Goal: Task Accomplishment & Management: Use online tool/utility

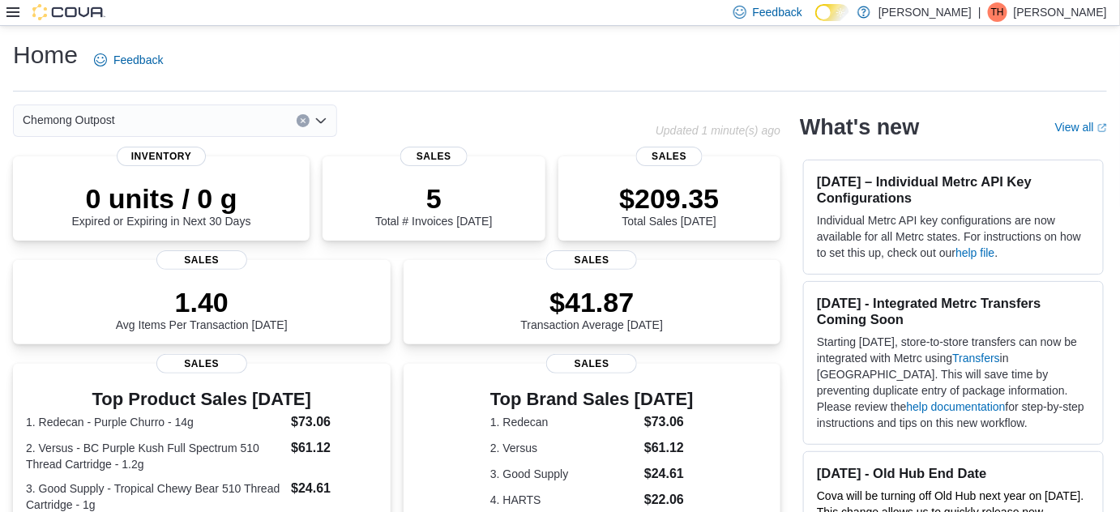
click at [15, 12] on icon at bounding box center [12, 12] width 13 height 13
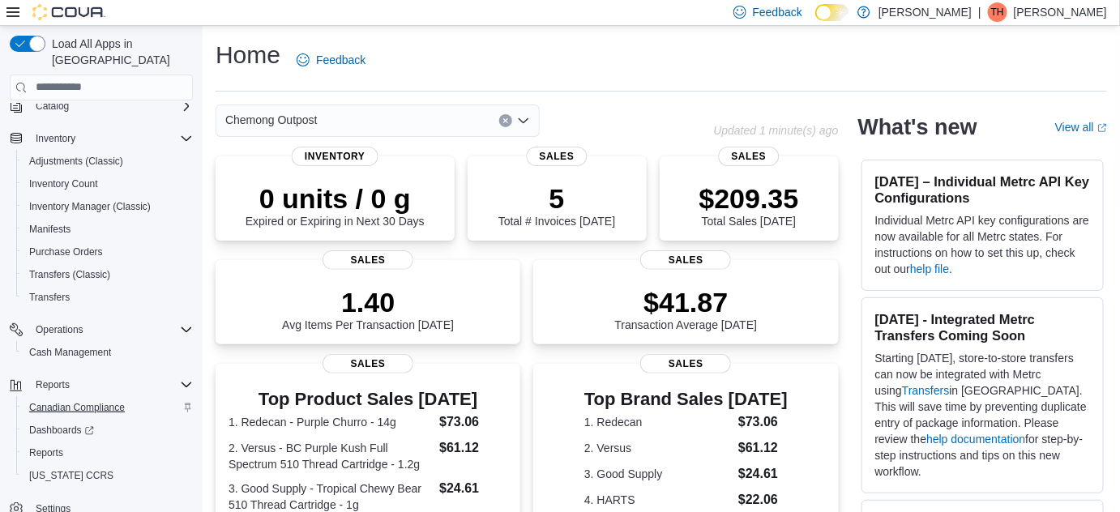
scroll to position [162, 0]
click at [49, 444] on span "Reports" at bounding box center [46, 450] width 34 height 13
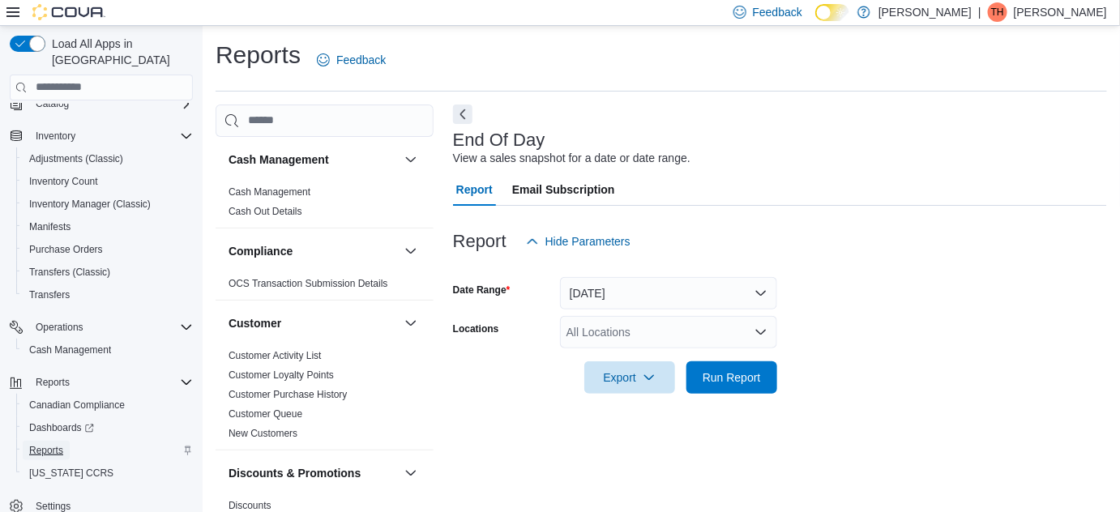
scroll to position [21, 0]
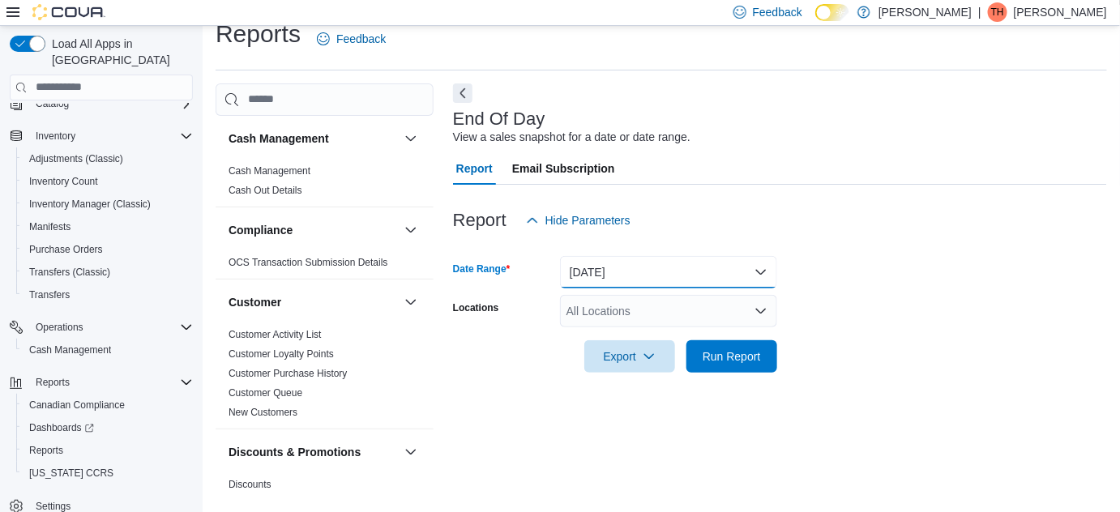
click at [636, 267] on button "[DATE]" at bounding box center [668, 272] width 217 height 32
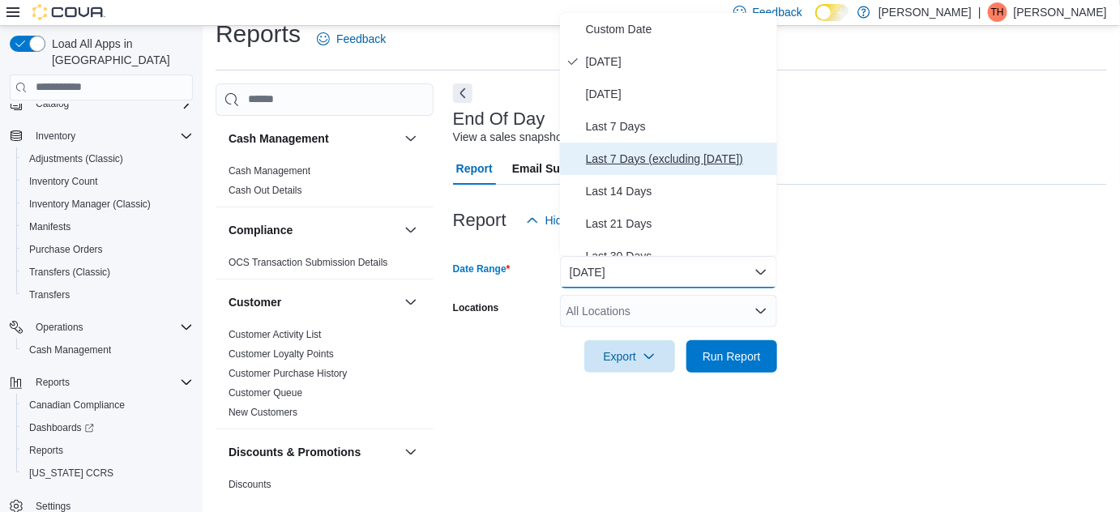
click at [655, 144] on button "Last 7 Days (excluding [DATE])" at bounding box center [668, 159] width 217 height 32
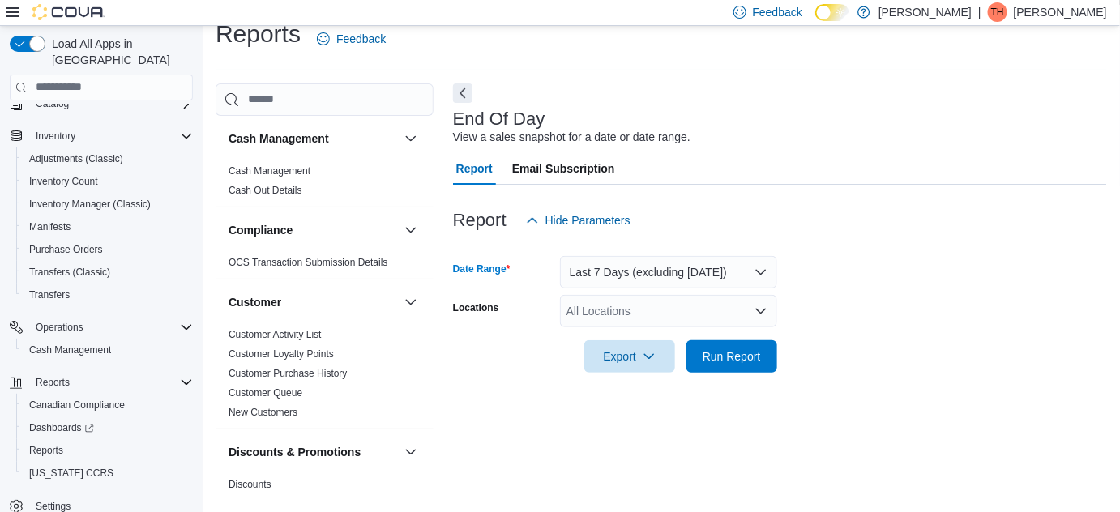
click at [619, 318] on div "All Locations" at bounding box center [668, 311] width 217 height 32
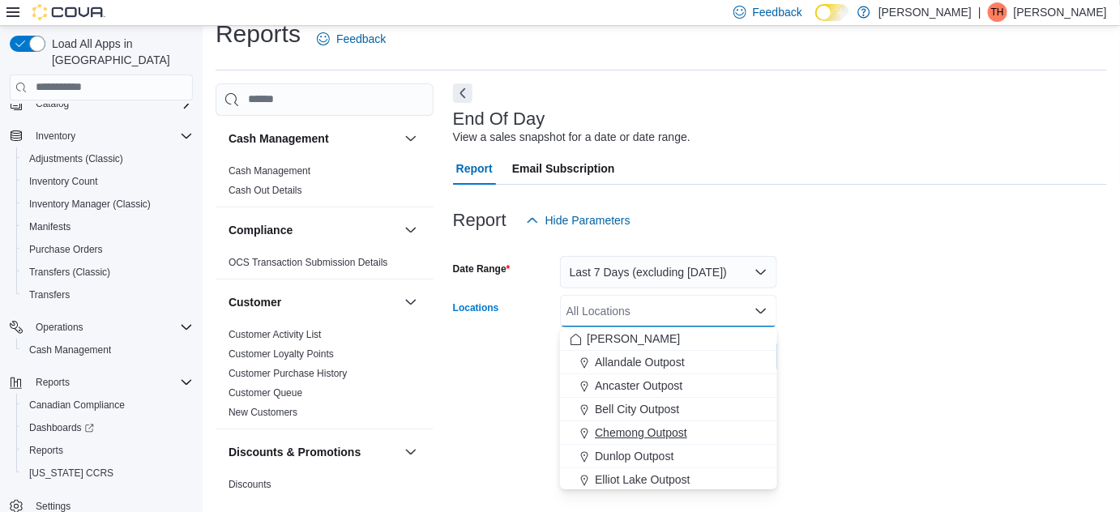
click at [629, 431] on span "Chemong Outpost" at bounding box center [641, 433] width 92 height 16
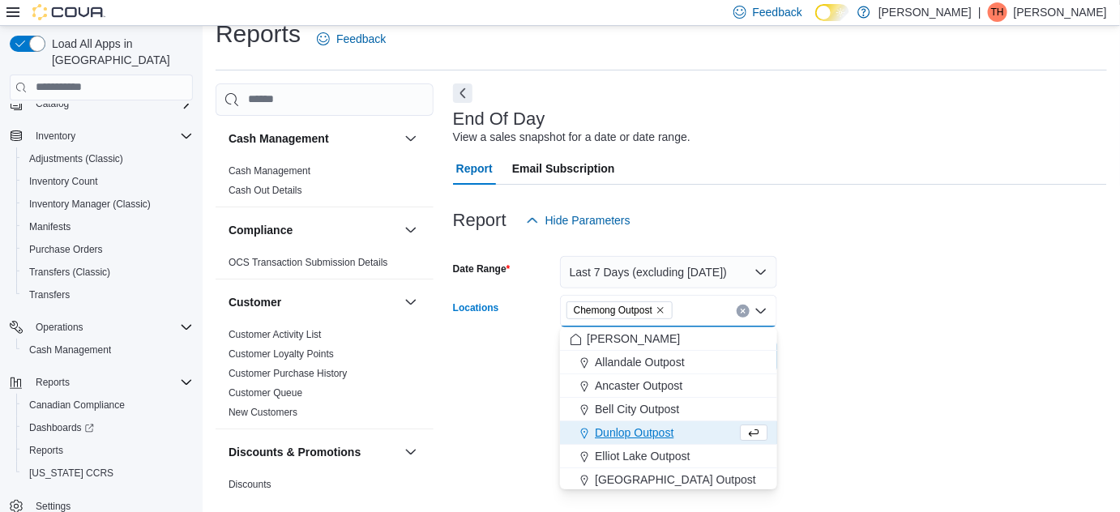
click at [858, 377] on div at bounding box center [780, 382] width 654 height 19
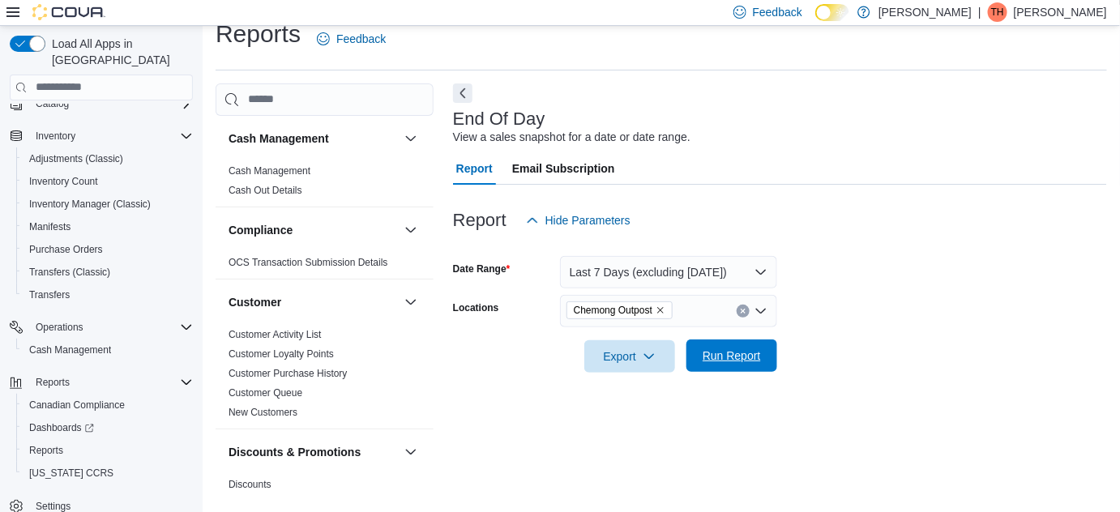
click at [719, 356] on span "Run Report" at bounding box center [731, 356] width 58 height 16
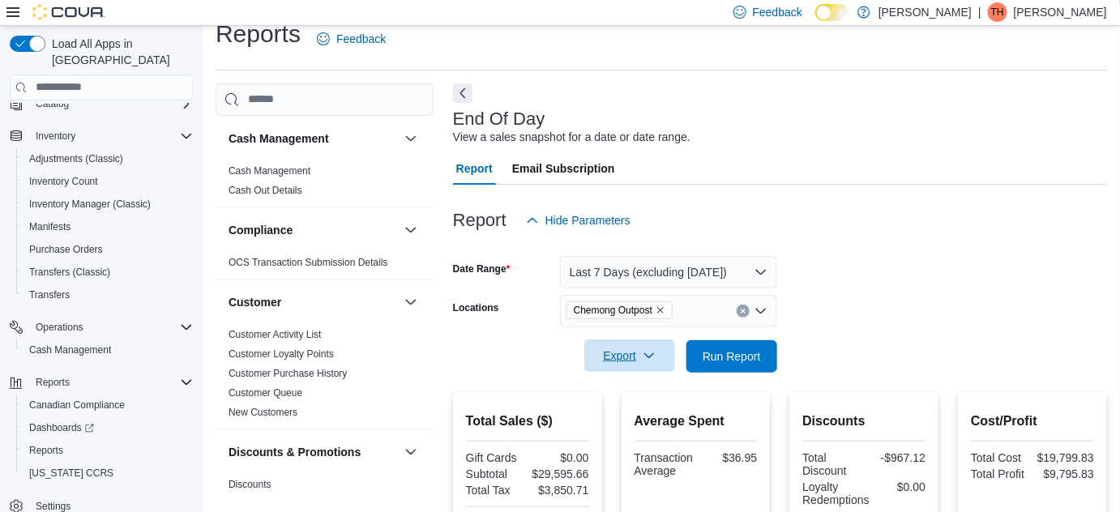
click at [637, 354] on span "Export" at bounding box center [629, 355] width 71 height 32
click at [814, 331] on div at bounding box center [780, 333] width 654 height 13
click at [585, 157] on span "Email Subscription" at bounding box center [563, 168] width 103 height 32
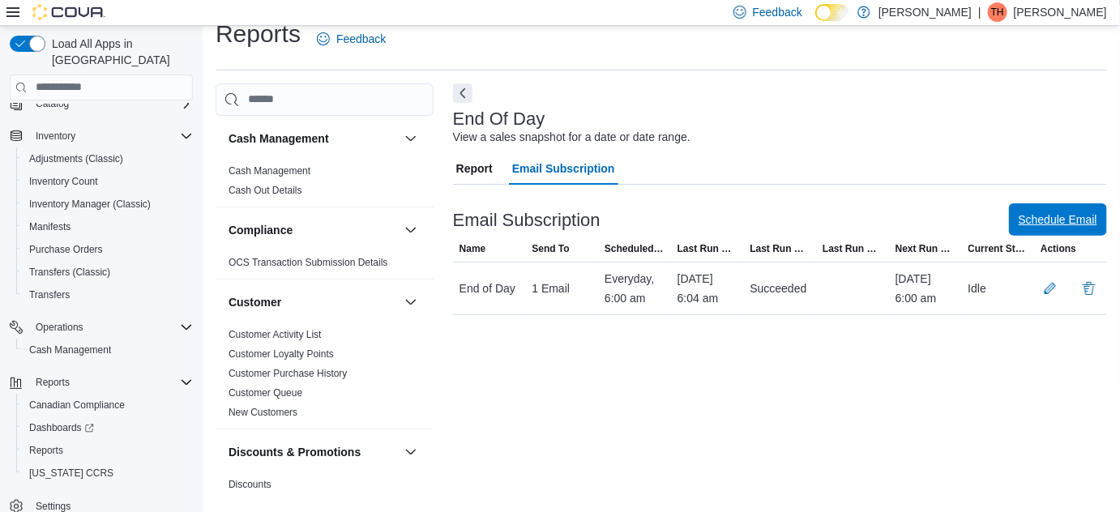
click at [1091, 207] on span "Schedule Email" at bounding box center [1057, 219] width 79 height 32
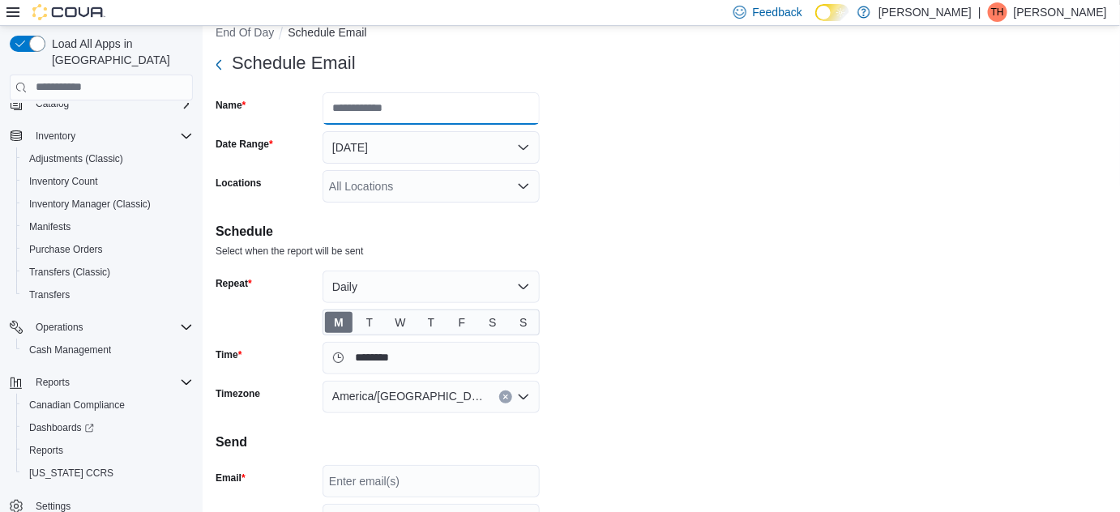
click at [425, 113] on input "Name" at bounding box center [430, 108] width 217 height 32
type input "***"
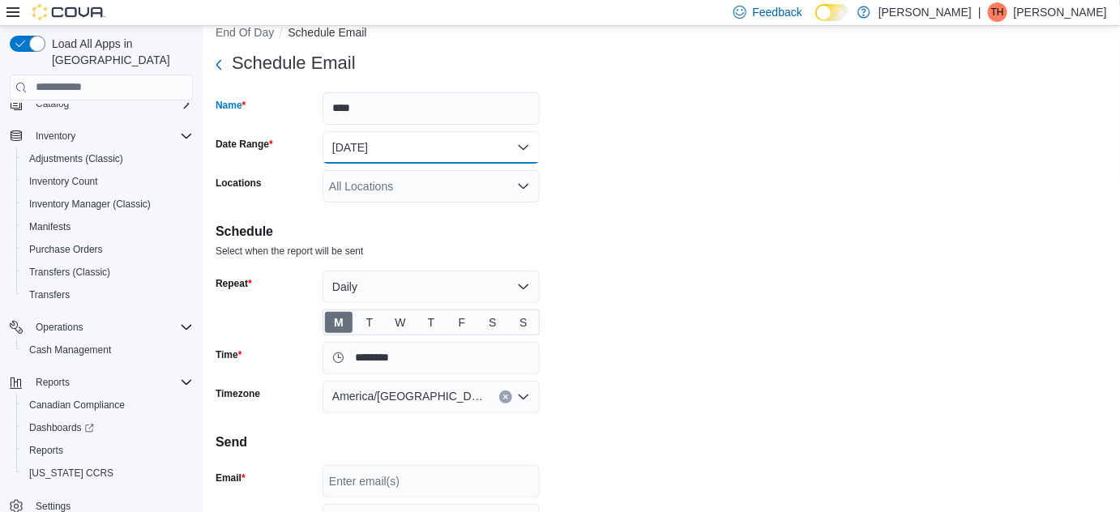
click at [369, 151] on button "[DATE]" at bounding box center [430, 147] width 217 height 32
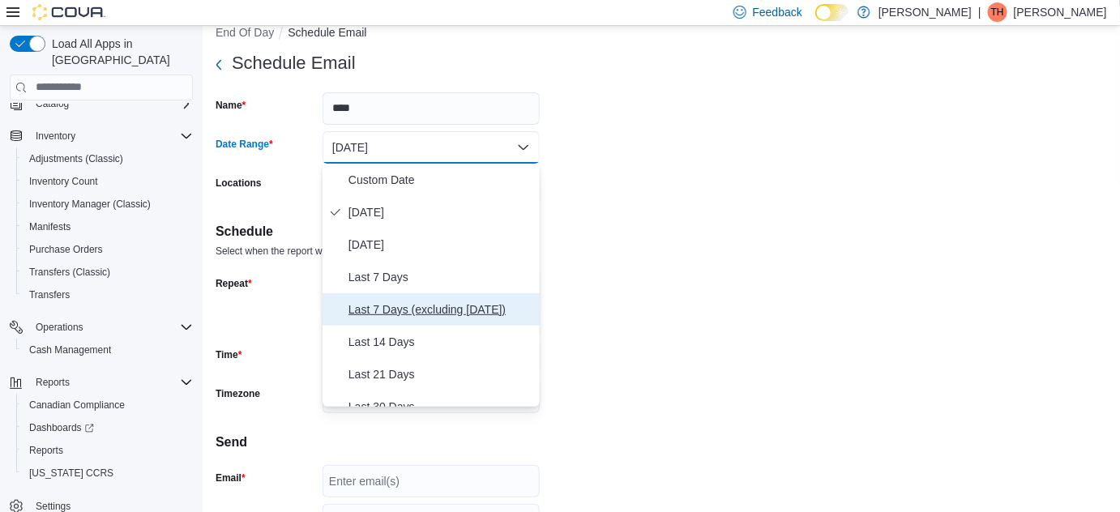
click at [393, 308] on span "Last 7 Days (excluding [DATE])" at bounding box center [440, 309] width 185 height 19
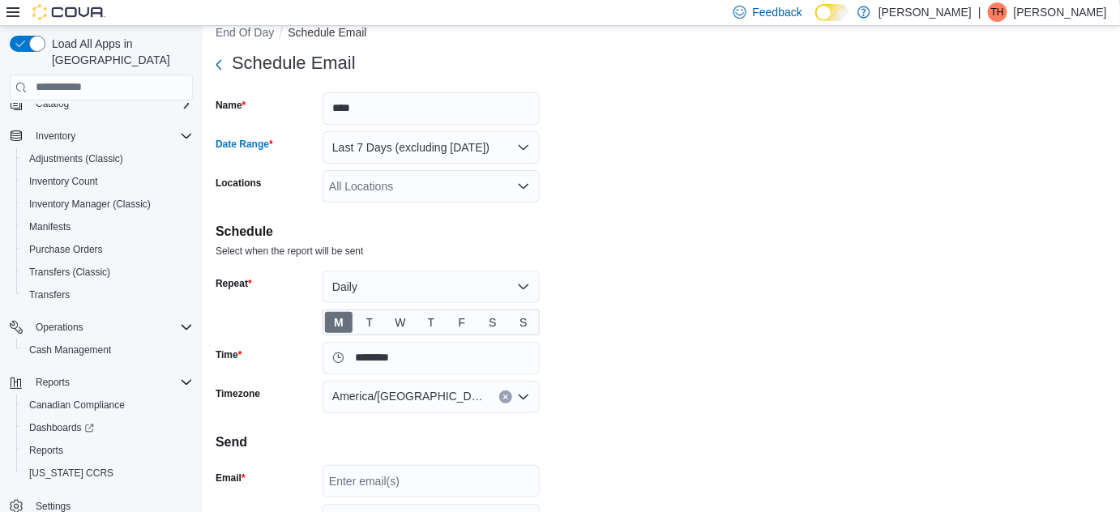
click at [391, 187] on div "All Locations" at bounding box center [430, 186] width 217 height 32
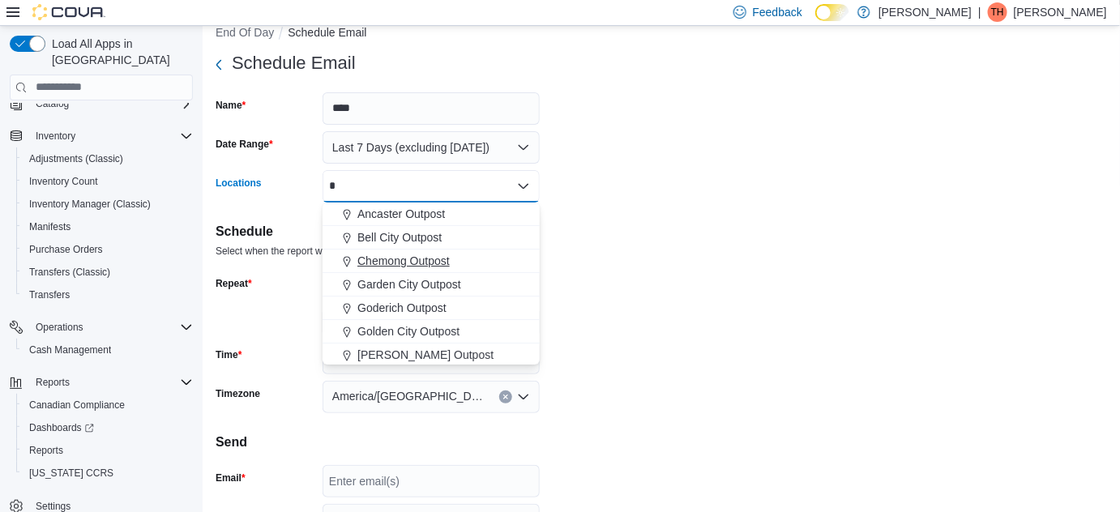
type input "*"
click at [397, 256] on span "Chemong Outpost" at bounding box center [403, 261] width 92 height 16
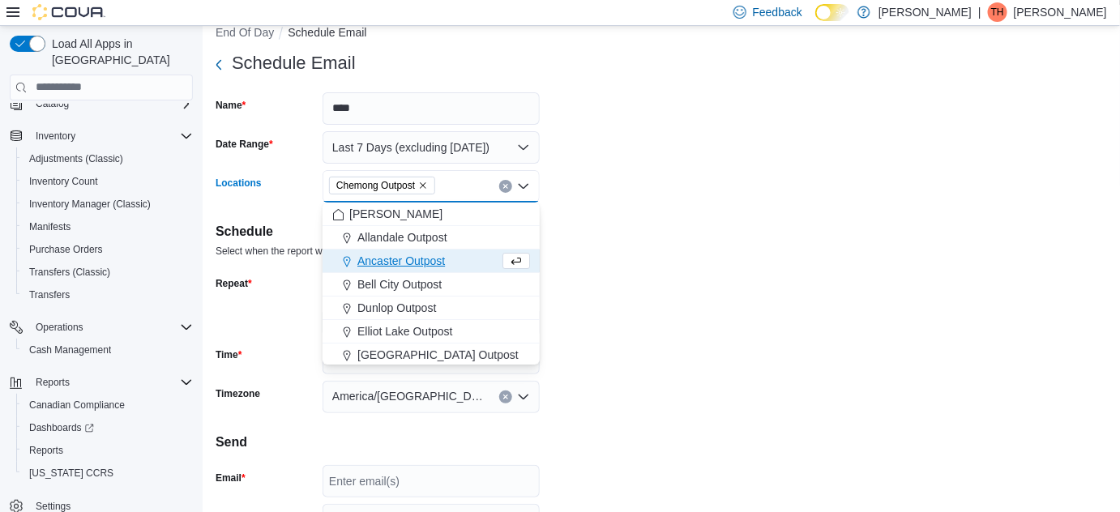
click at [587, 248] on div "Select when the report will be sent" at bounding box center [661, 249] width 891 height 16
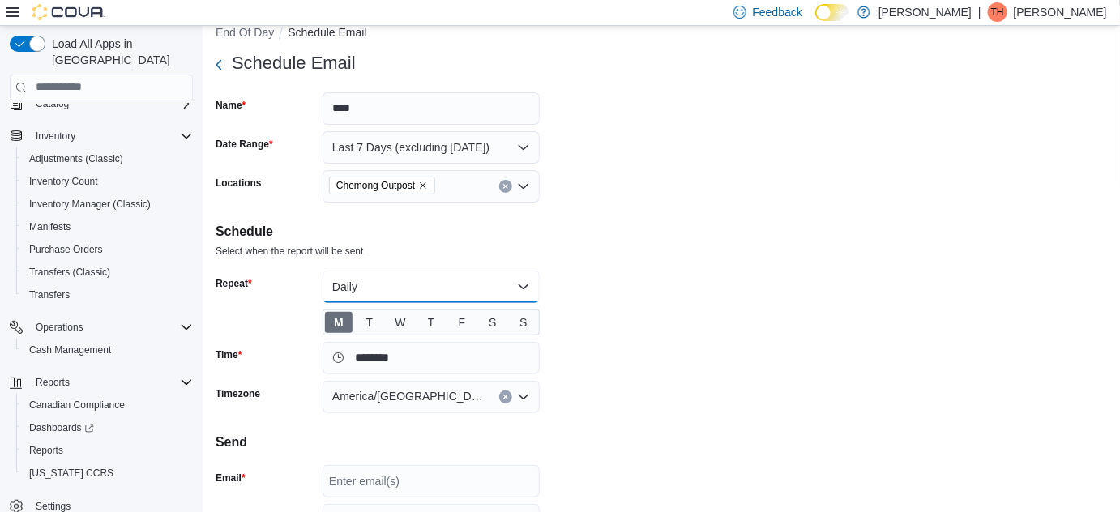
click at [519, 285] on button "Daily" at bounding box center [430, 287] width 217 height 32
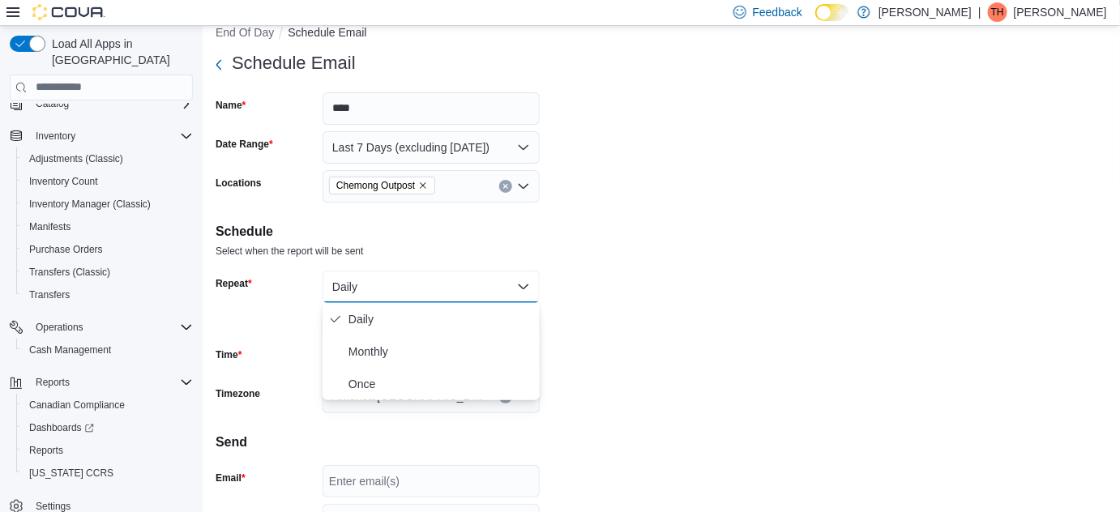
click at [586, 306] on form "Schedule Email Name *** Date Range Last 7 Days (excluding [DATE]) Locations Che…" at bounding box center [661, 314] width 891 height 535
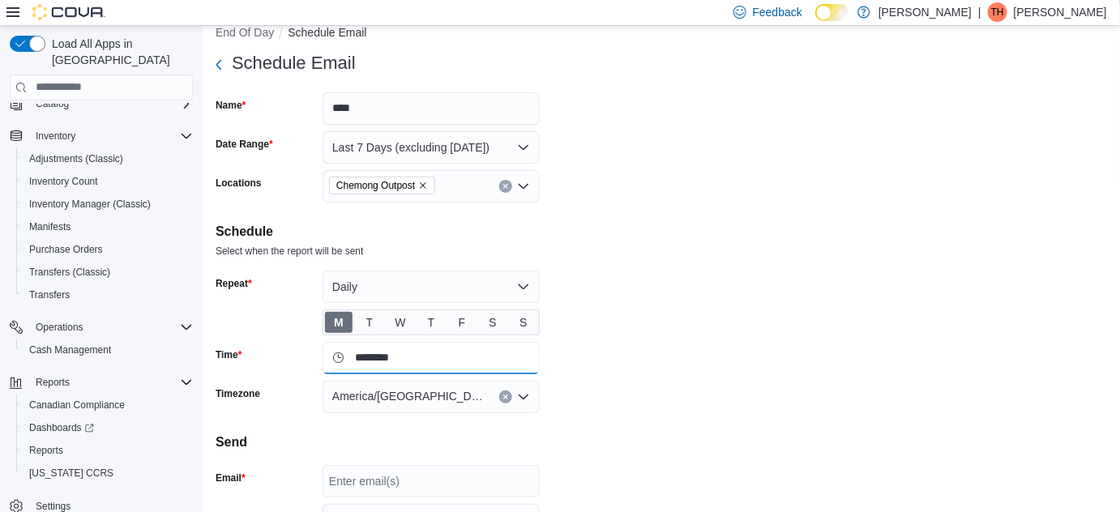
click at [397, 356] on input "********" at bounding box center [430, 358] width 217 height 32
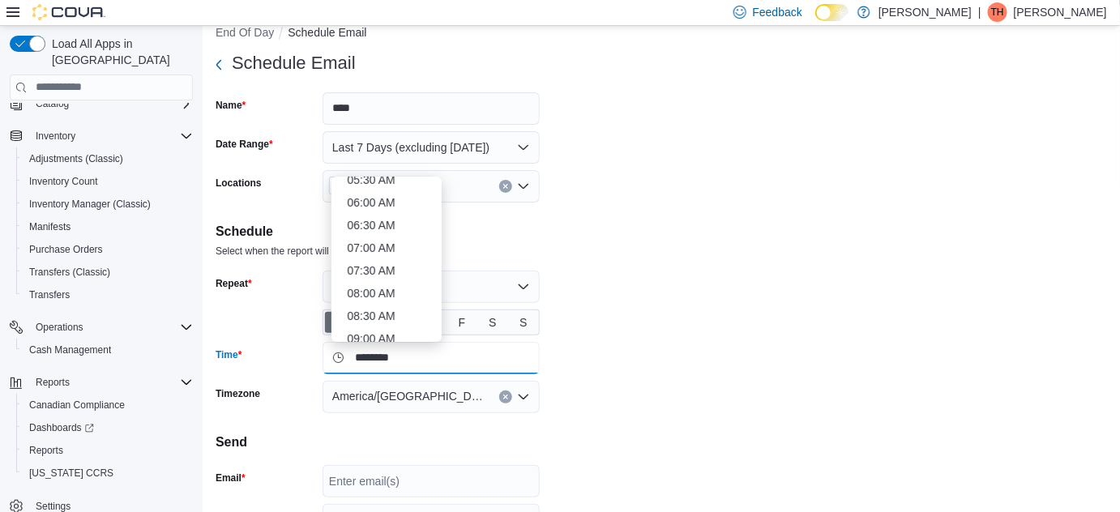
scroll to position [259, 0]
click at [386, 200] on li "06:00 AM" at bounding box center [386, 202] width 91 height 19
type input "********"
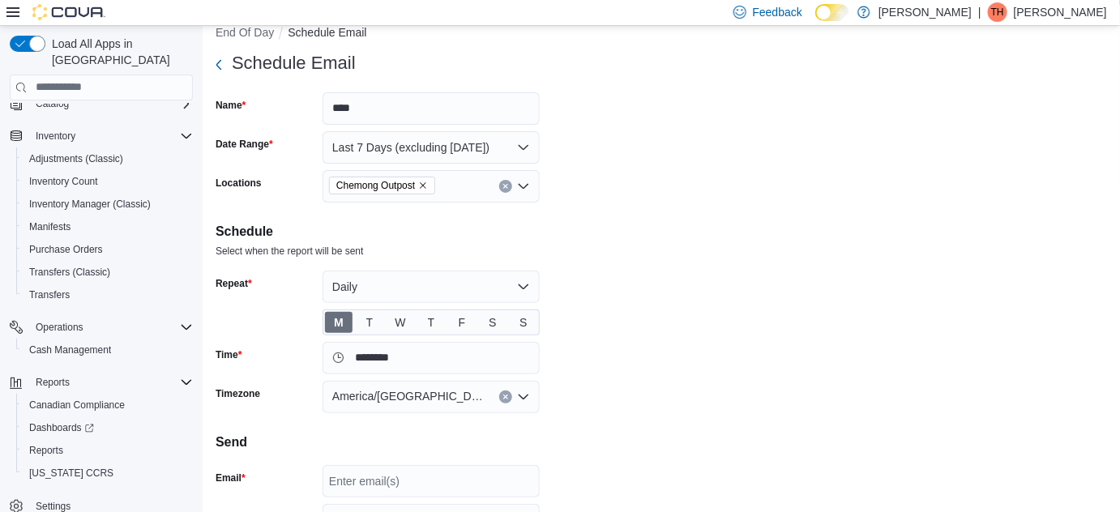
scroll to position [95, 0]
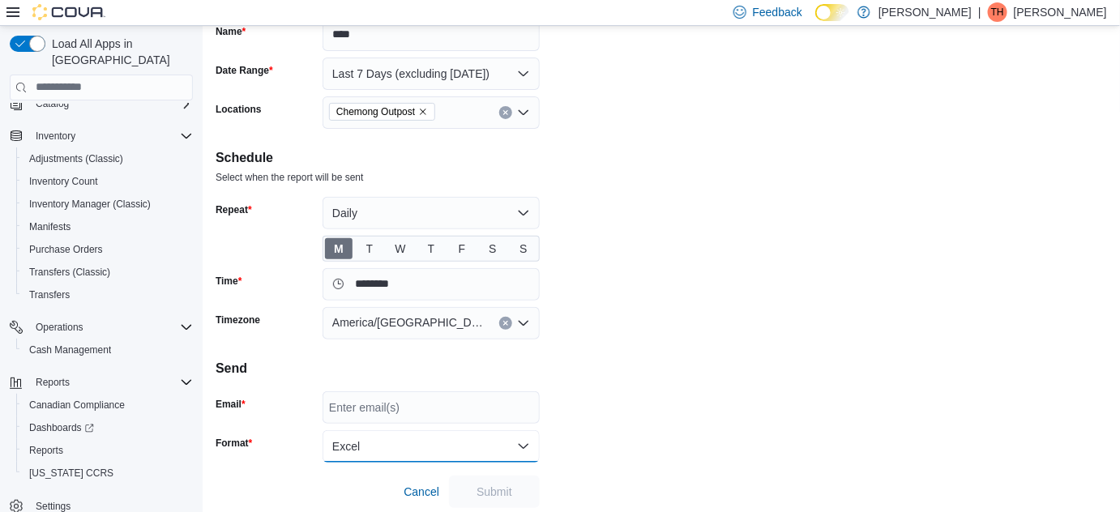
click at [523, 439] on button "Excel" at bounding box center [430, 446] width 217 height 32
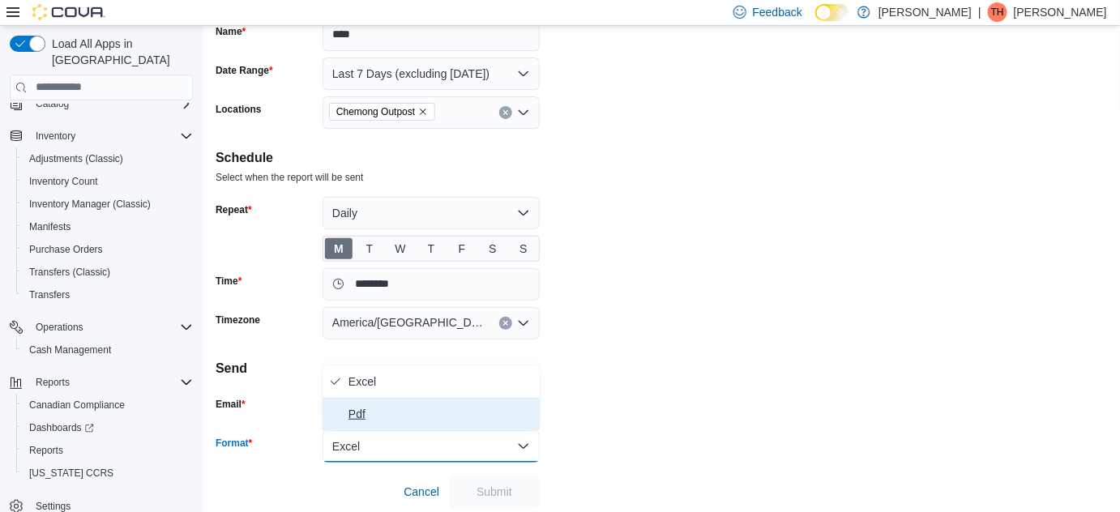
click at [410, 407] on span "Pdf" at bounding box center [440, 413] width 185 height 19
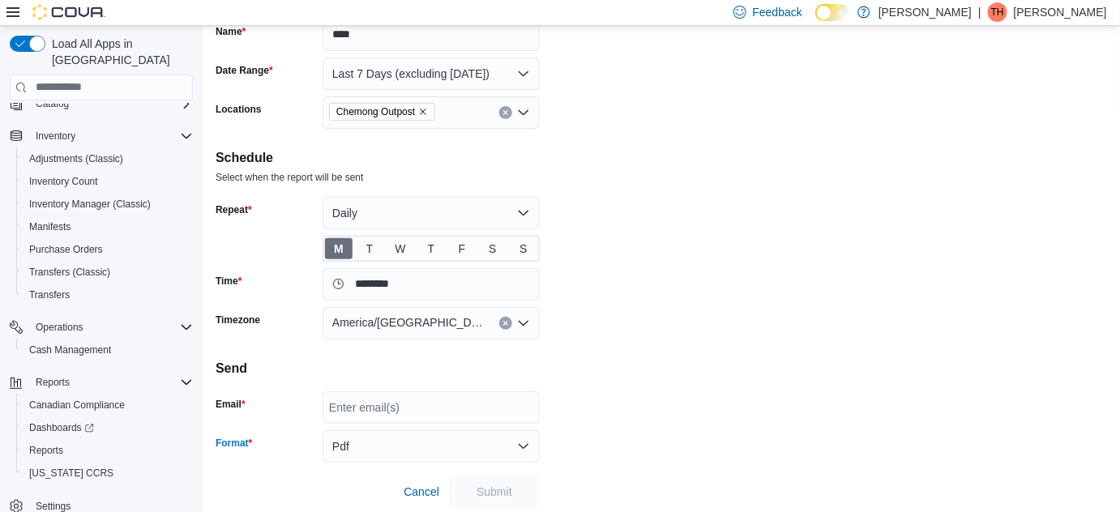
click at [447, 403] on div "Enter email(s)" at bounding box center [430, 407] width 217 height 32
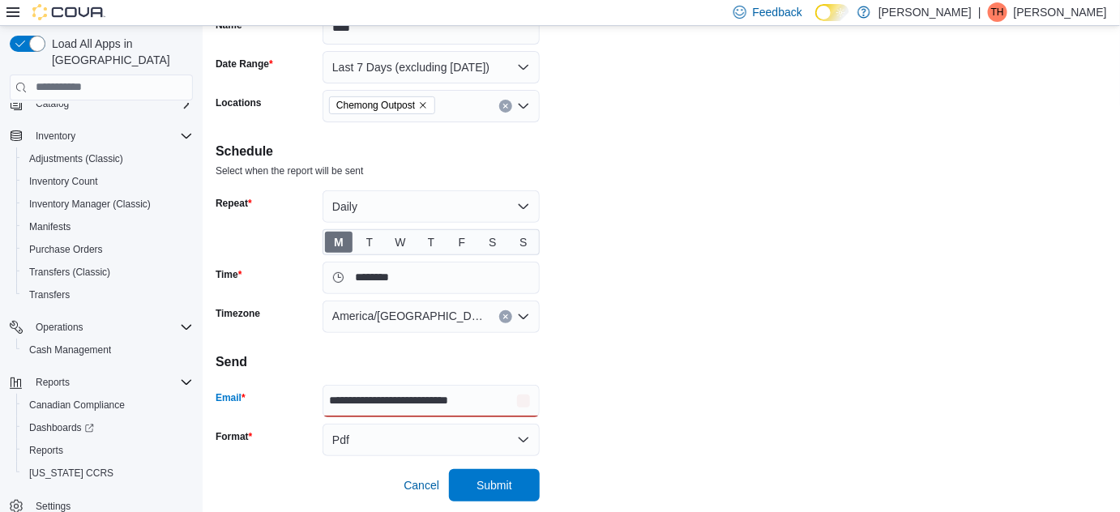
scroll to position [103, 0]
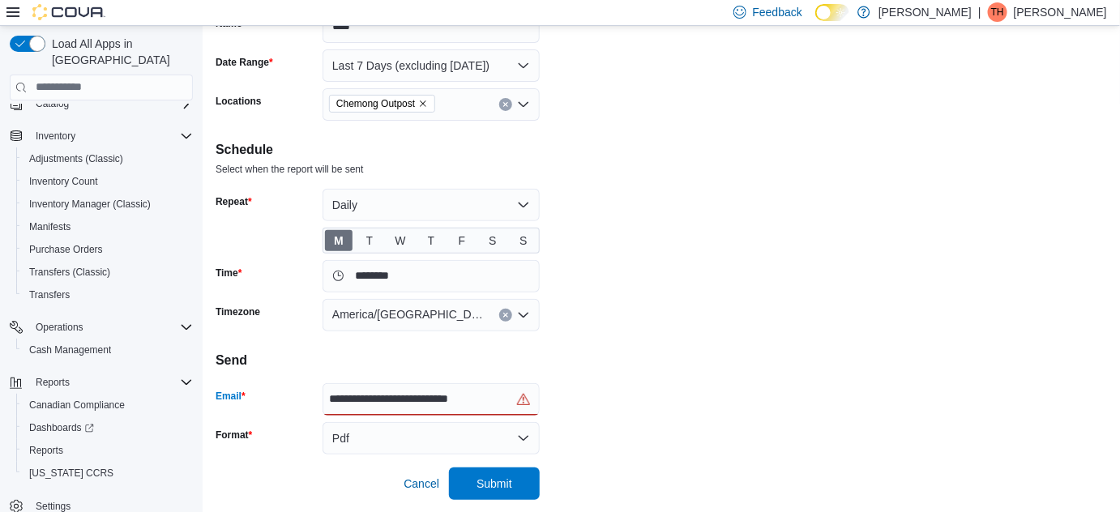
type input "**********"
click at [644, 352] on h4 "Send" at bounding box center [661, 360] width 891 height 19
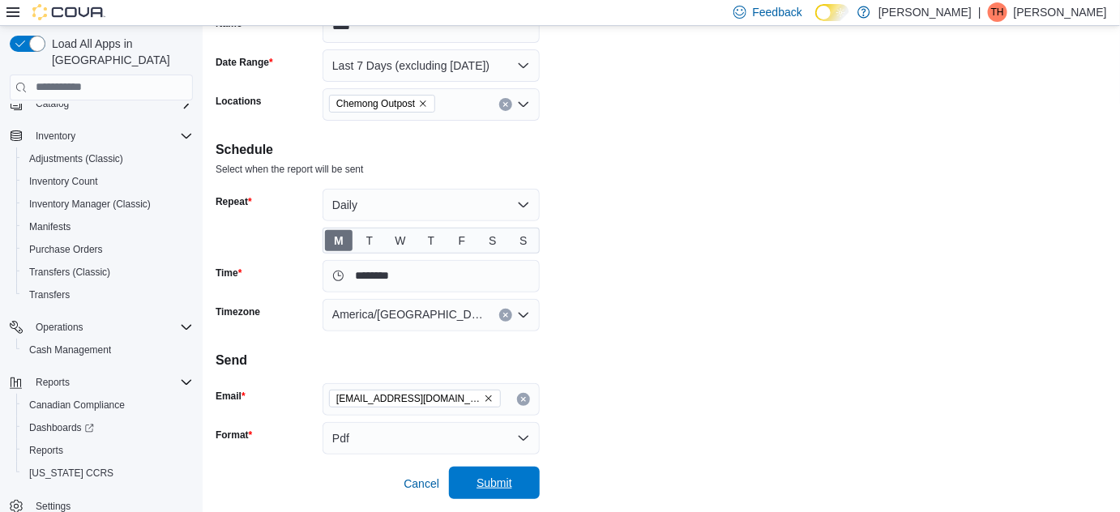
click at [497, 477] on span "Submit" at bounding box center [494, 483] width 36 height 16
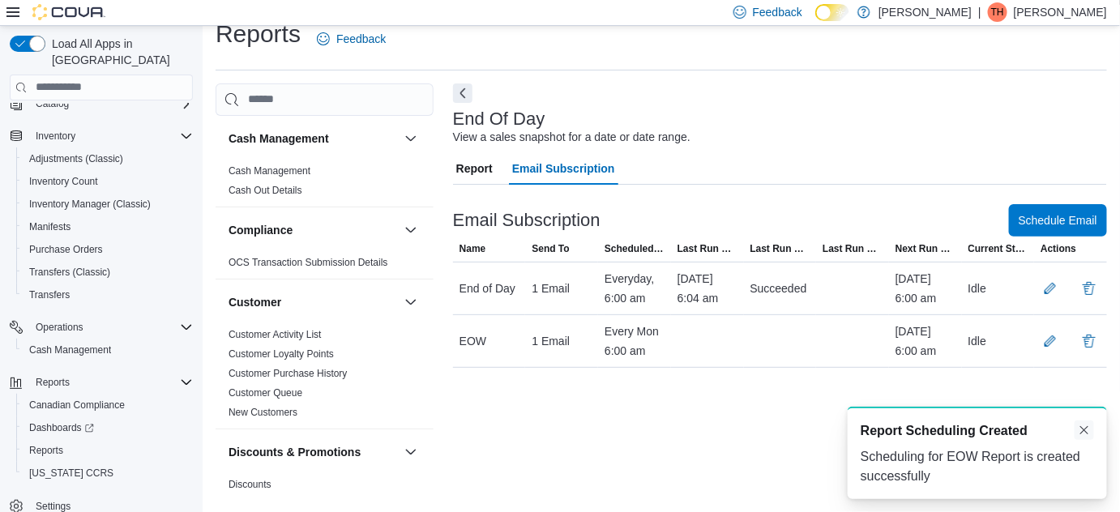
click at [1085, 429] on button "Dismiss toast" at bounding box center [1083, 430] width 19 height 19
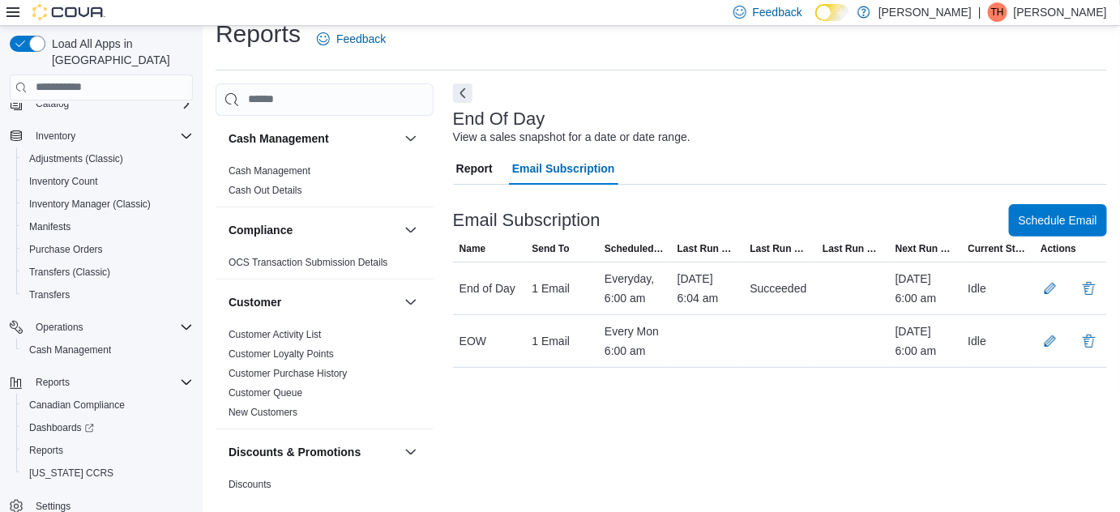
click at [488, 172] on span "Report" at bounding box center [474, 168] width 36 height 32
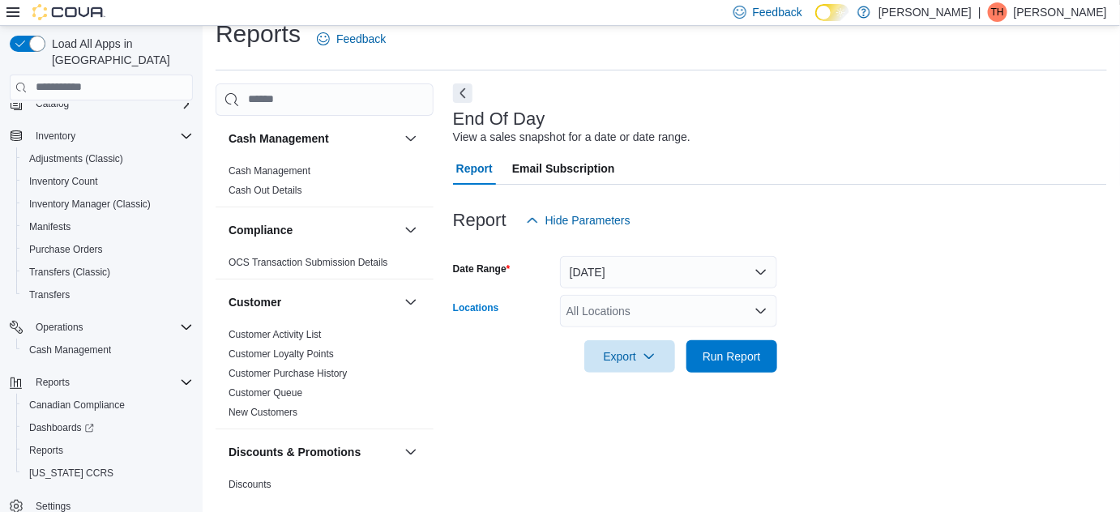
click at [684, 314] on div "All Locations" at bounding box center [668, 311] width 217 height 32
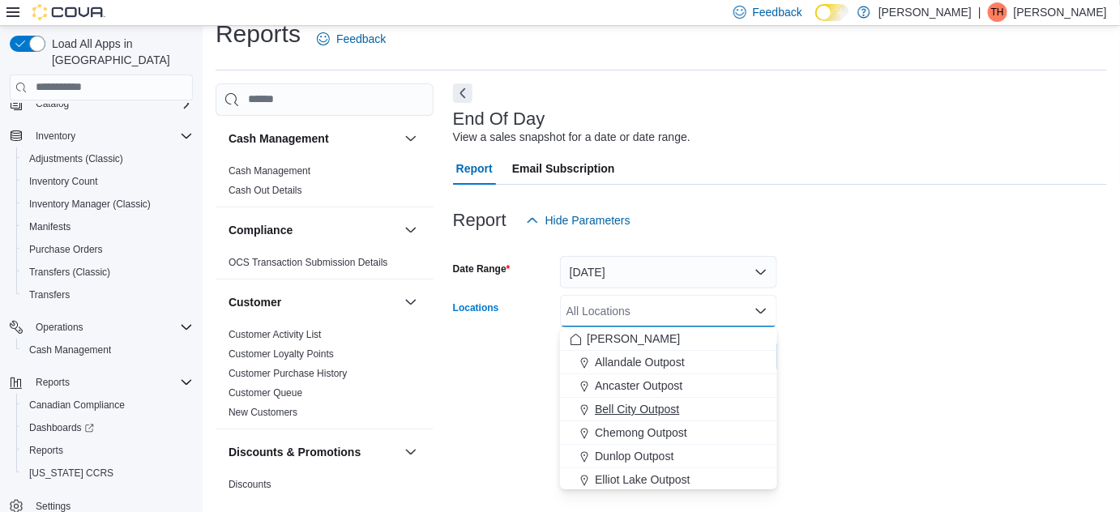
drag, startPoint x: 639, startPoint y: 433, endPoint x: 676, endPoint y: 412, distance: 42.5
click at [639, 433] on span "Chemong Outpost" at bounding box center [641, 433] width 92 height 16
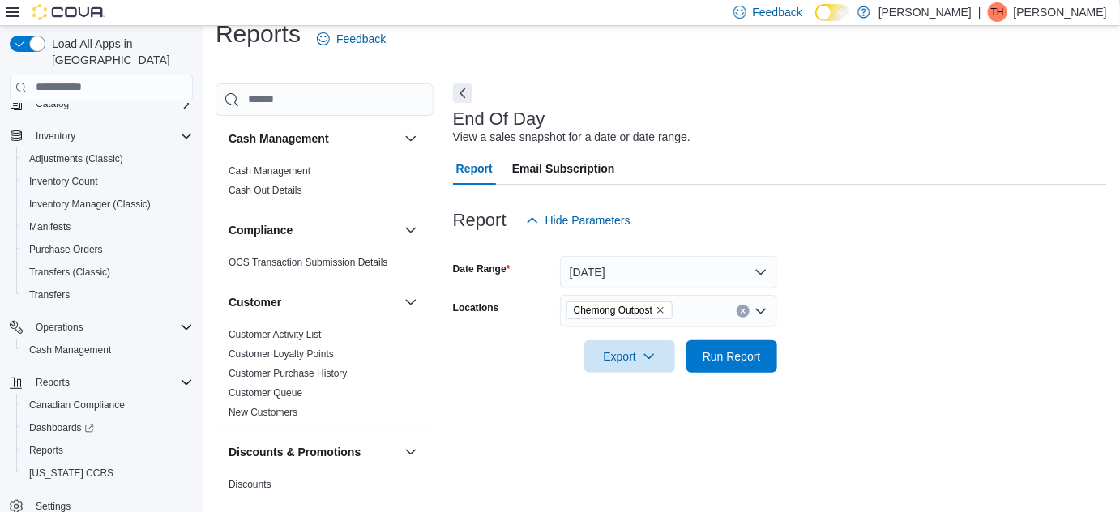
click at [873, 360] on form "Date Range [DATE] Locations Chemong Outpost Export Run Report" at bounding box center [780, 305] width 654 height 136
click at [722, 258] on button "[DATE]" at bounding box center [668, 272] width 217 height 32
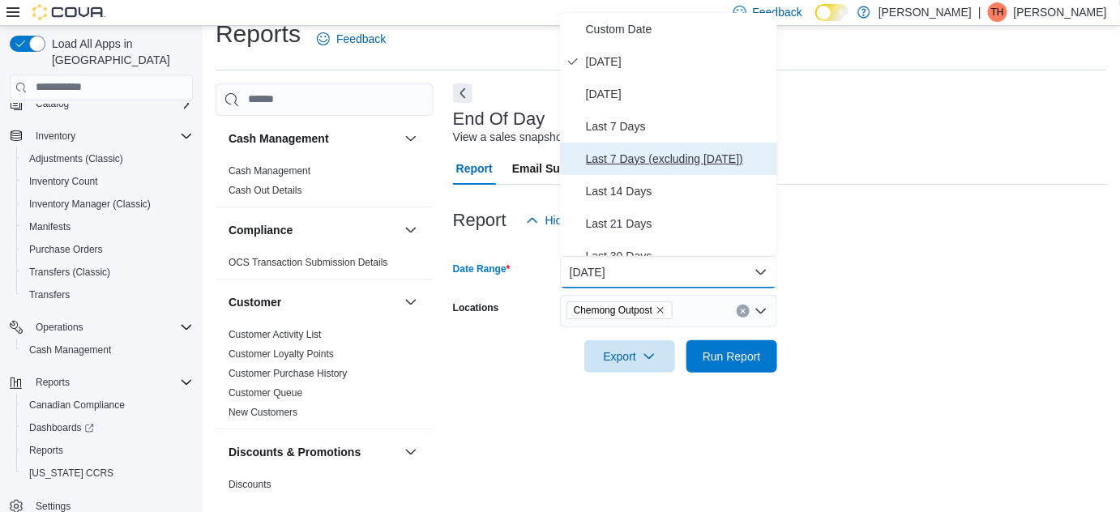
click at [682, 157] on span "Last 7 Days (excluding [DATE])" at bounding box center [678, 158] width 185 height 19
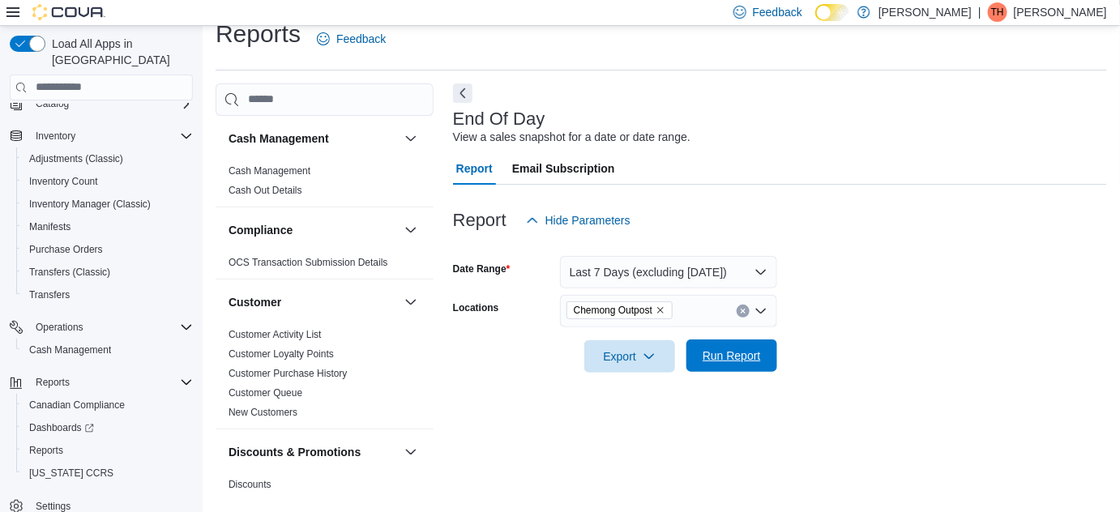
click at [746, 347] on span "Run Report" at bounding box center [731, 355] width 71 height 32
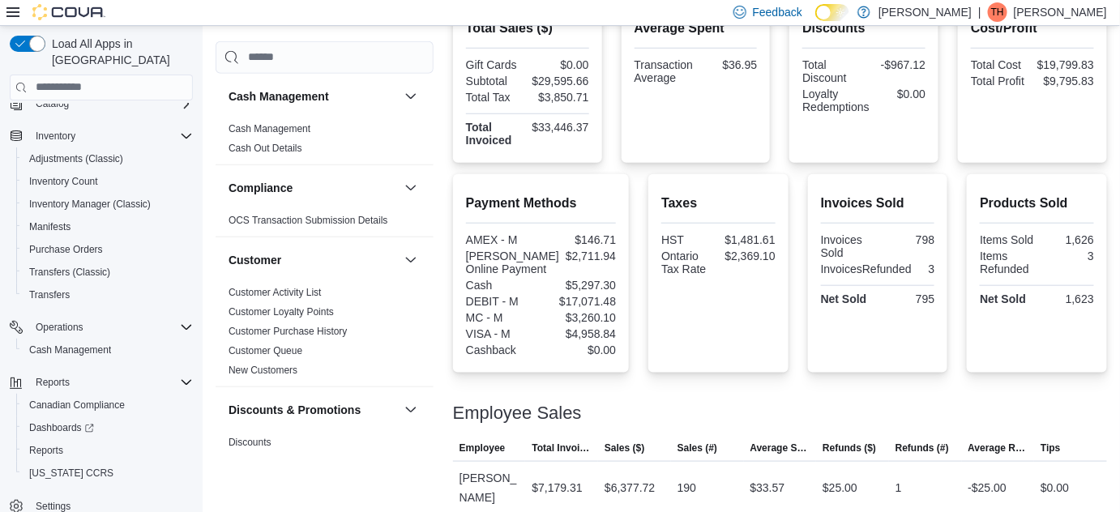
scroll to position [390, 0]
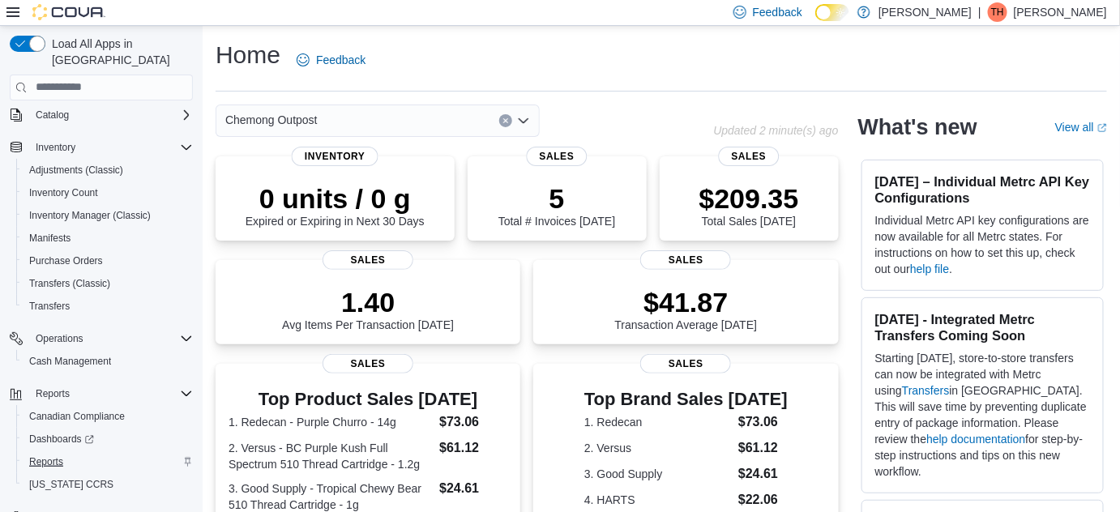
scroll to position [162, 0]
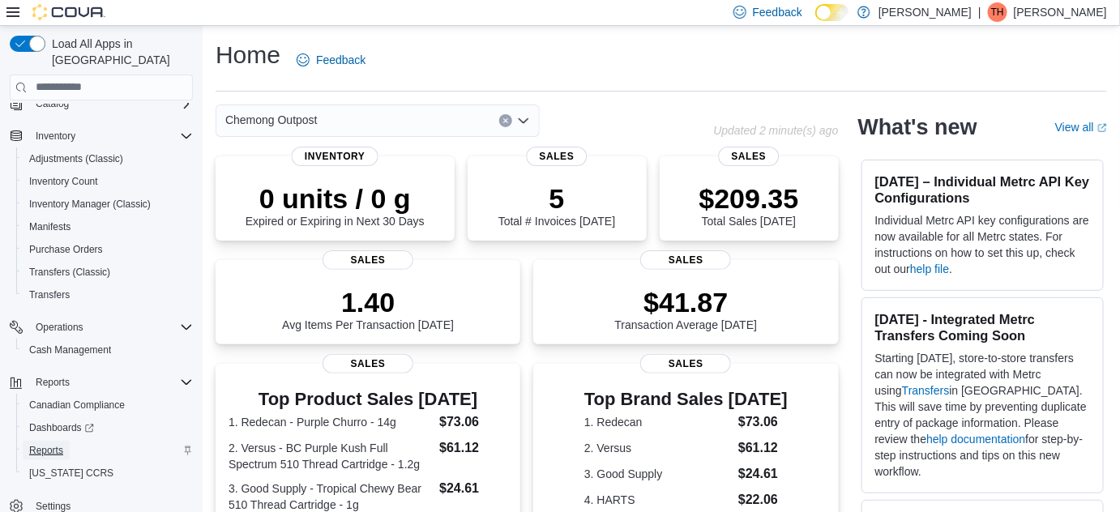
click at [45, 444] on span "Reports" at bounding box center [46, 450] width 34 height 13
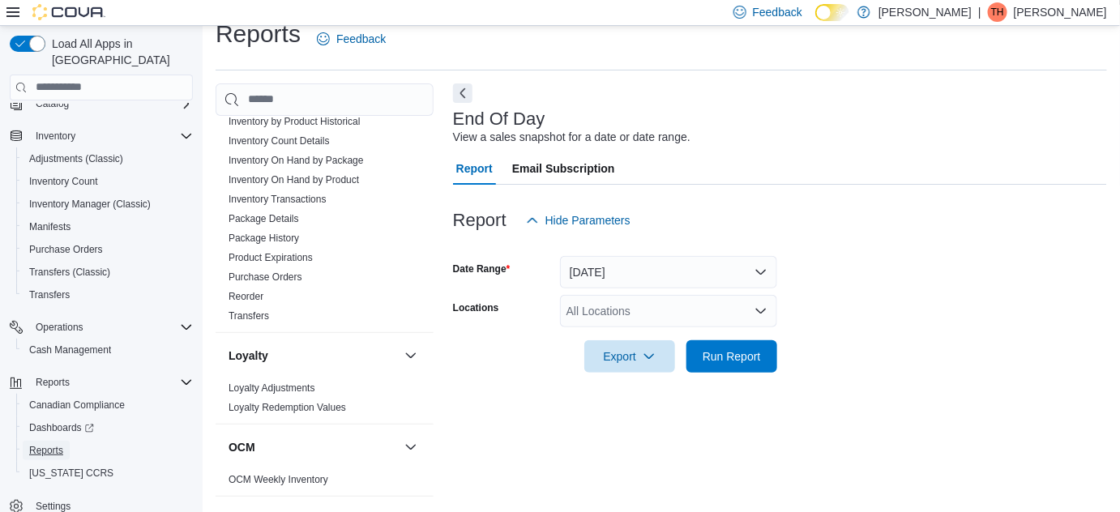
scroll to position [806, 0]
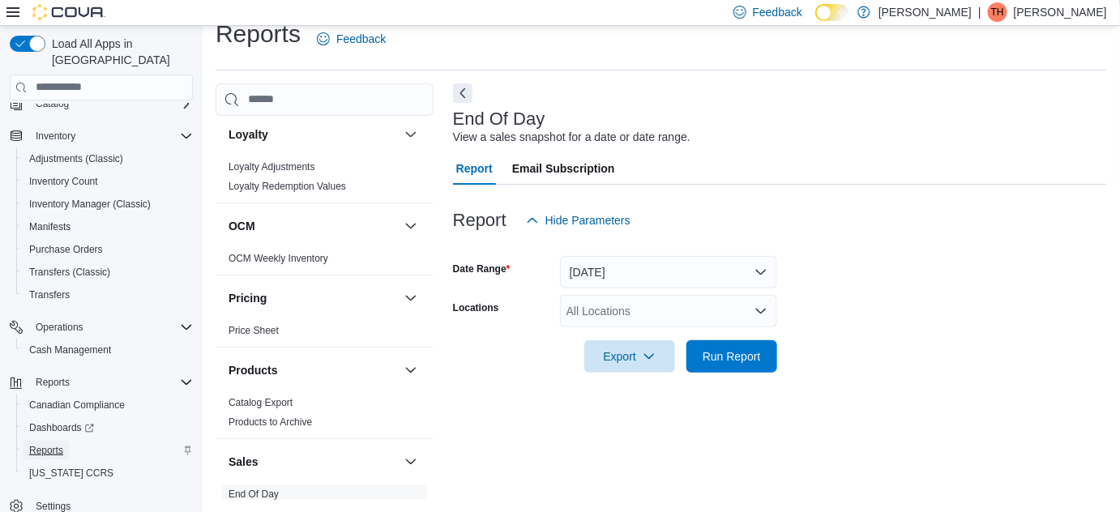
click at [62, 444] on span "Reports" at bounding box center [46, 450] width 34 height 13
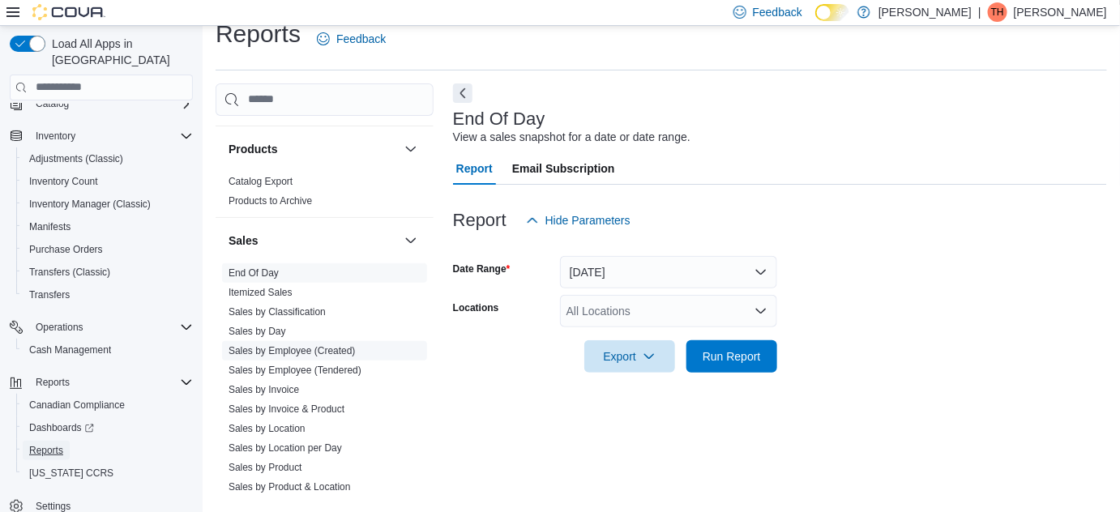
scroll to position [1101, 0]
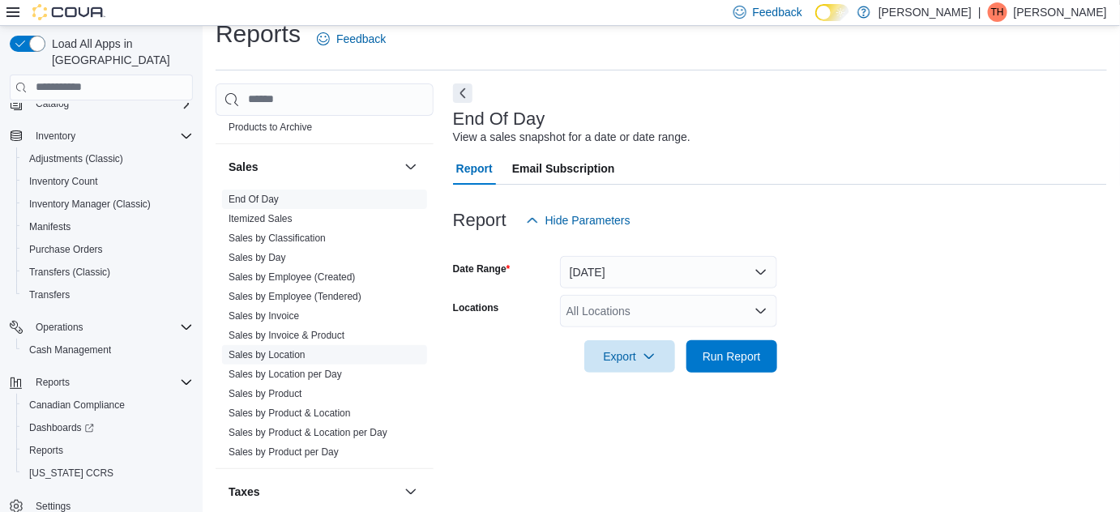
click at [297, 353] on link "Sales by Location" at bounding box center [266, 354] width 77 height 11
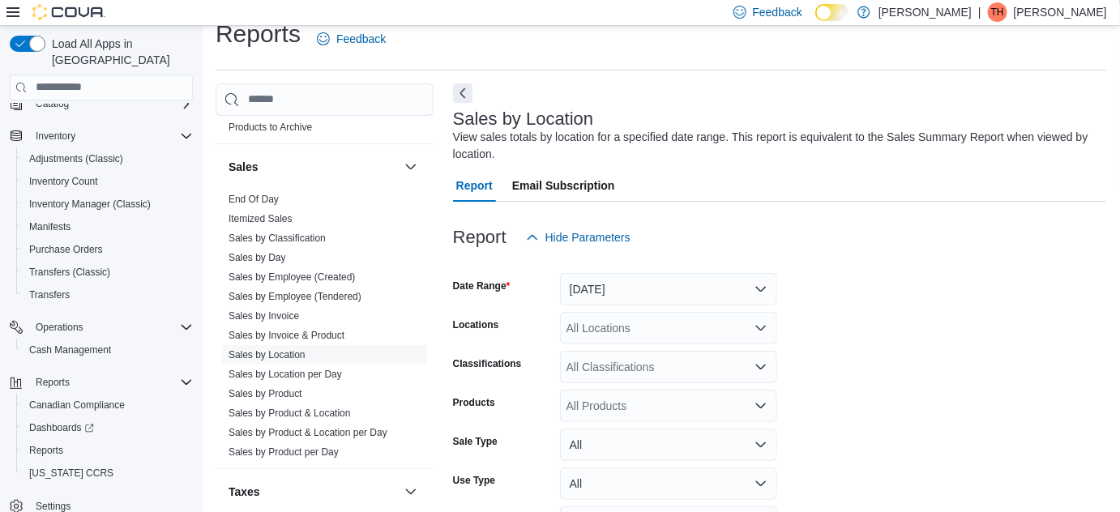
scroll to position [53, 0]
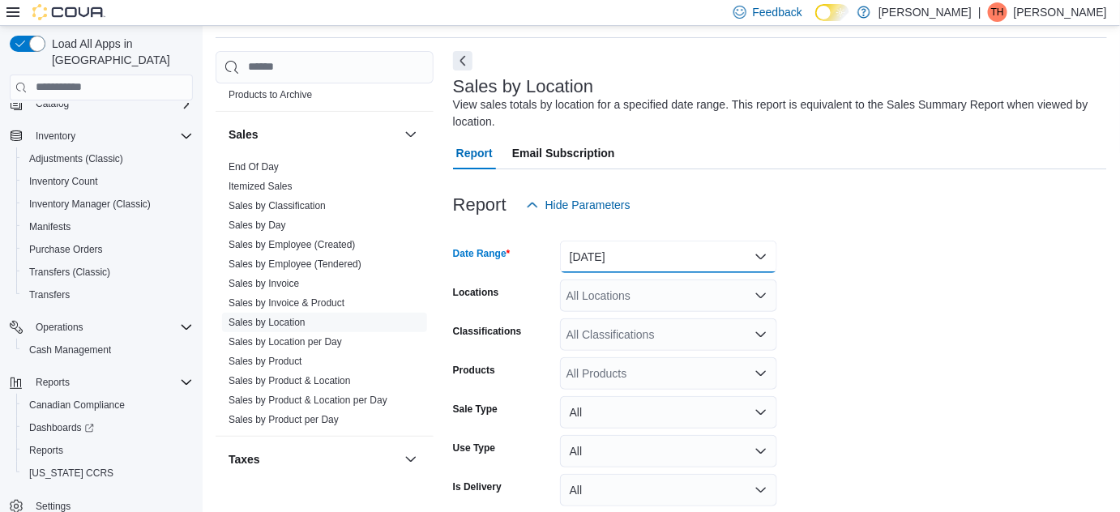
click at [616, 258] on button "[DATE]" at bounding box center [668, 257] width 217 height 32
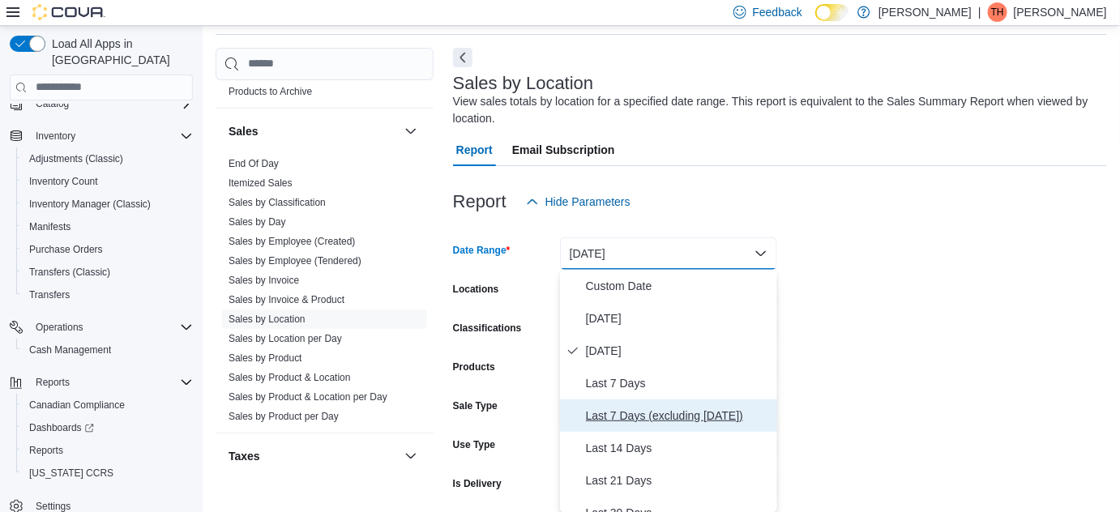
click at [640, 412] on span "Last 7 Days (excluding [DATE])" at bounding box center [678, 415] width 185 height 19
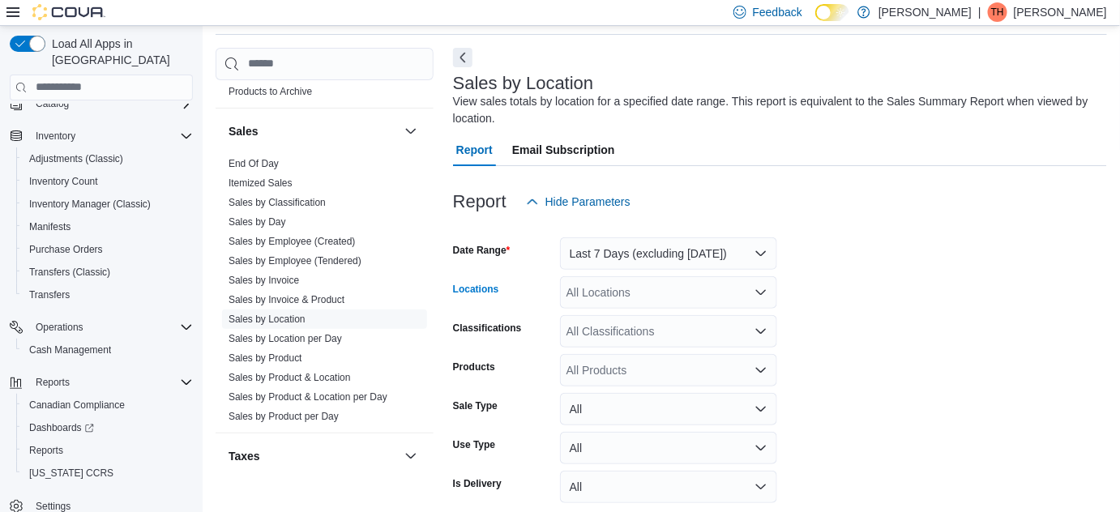
click at [626, 300] on div "All Locations" at bounding box center [668, 292] width 217 height 32
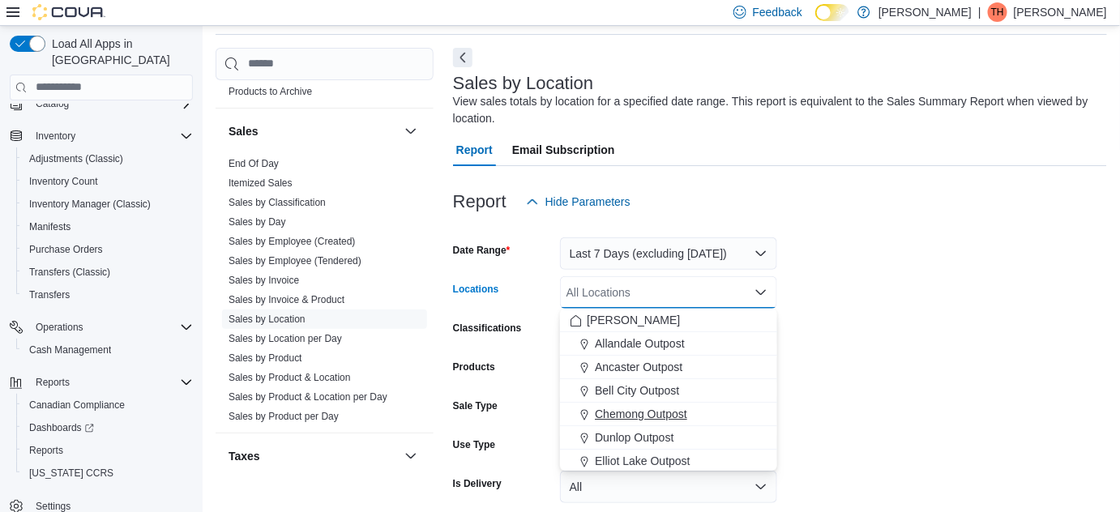
click at [615, 421] on span "Chemong Outpost" at bounding box center [641, 414] width 92 height 16
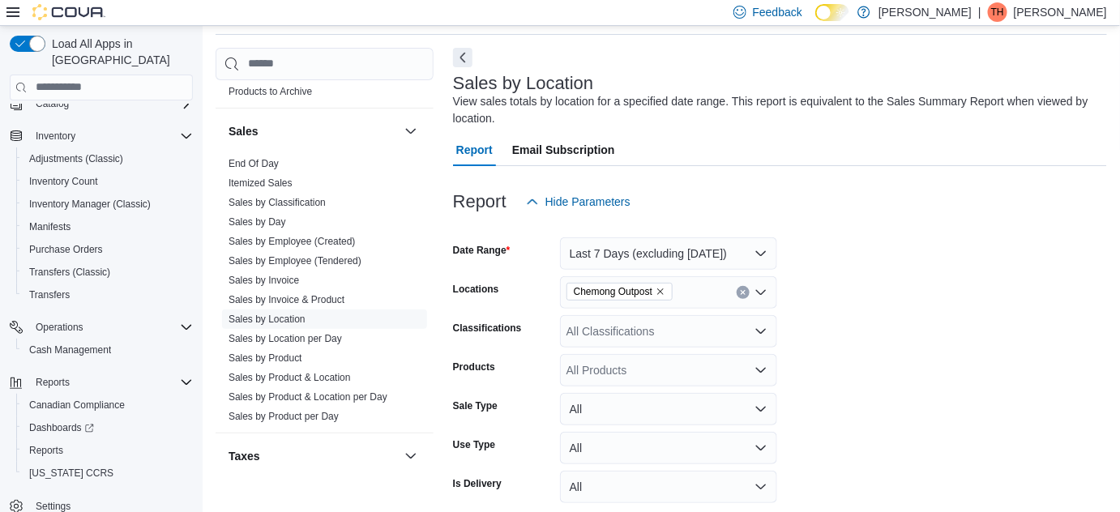
click at [791, 372] on form "Date Range Last 7 Days (excluding today) Locations Chemong Outpost Classificati…" at bounding box center [780, 383] width 654 height 331
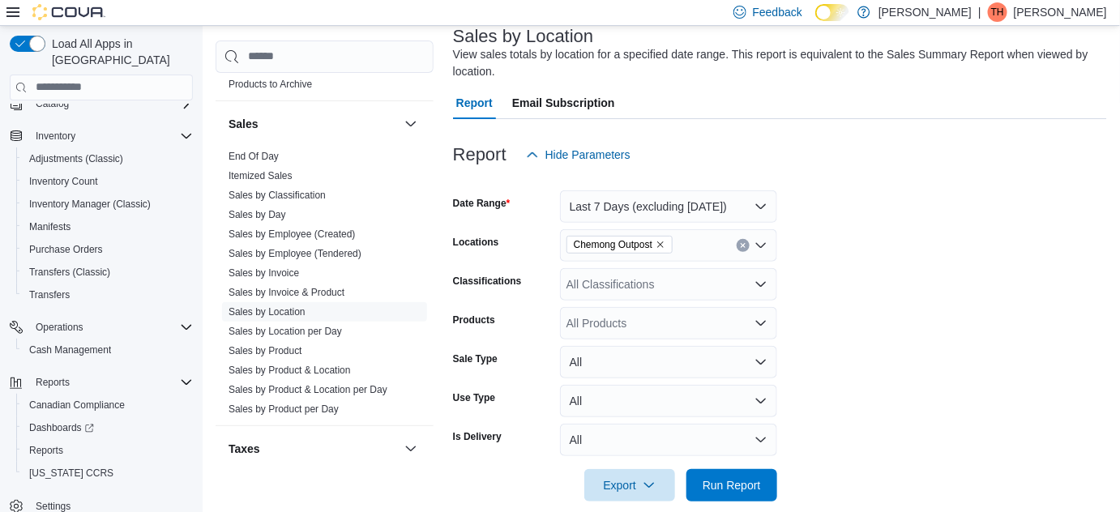
scroll to position [125, 0]
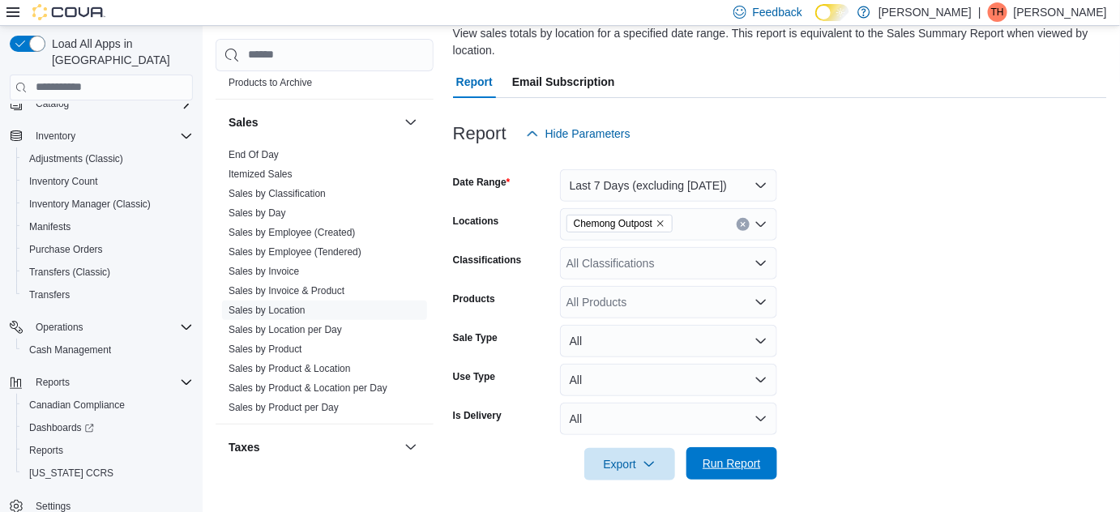
click at [711, 460] on span "Run Report" at bounding box center [731, 463] width 58 height 16
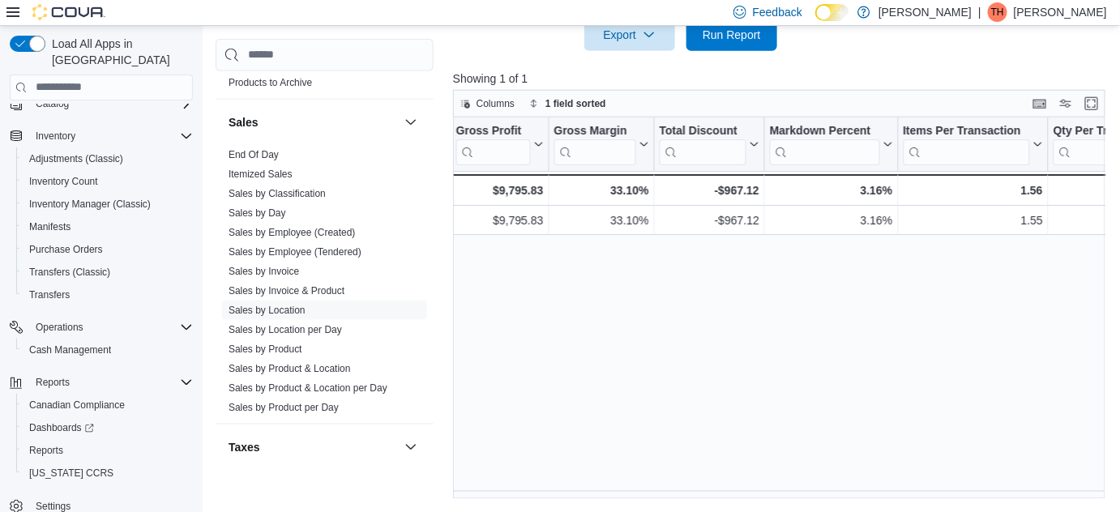
scroll to position [0, 958]
drag, startPoint x: 779, startPoint y: 498, endPoint x: 801, endPoint y: 497, distance: 22.7
drag, startPoint x: 808, startPoint y: 489, endPoint x: 851, endPoint y: 485, distance: 43.2
click at [851, 485] on div "Location Click to view column header actions Invoices Sold Click to view column…" at bounding box center [782, 308] width 659 height 382
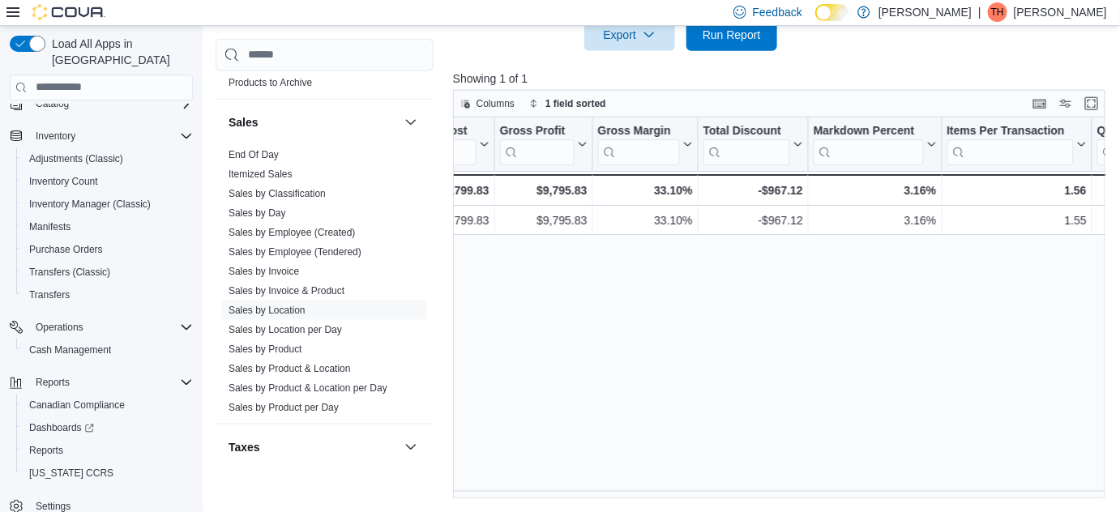
scroll to position [0, 909]
